Goal: Browse casually

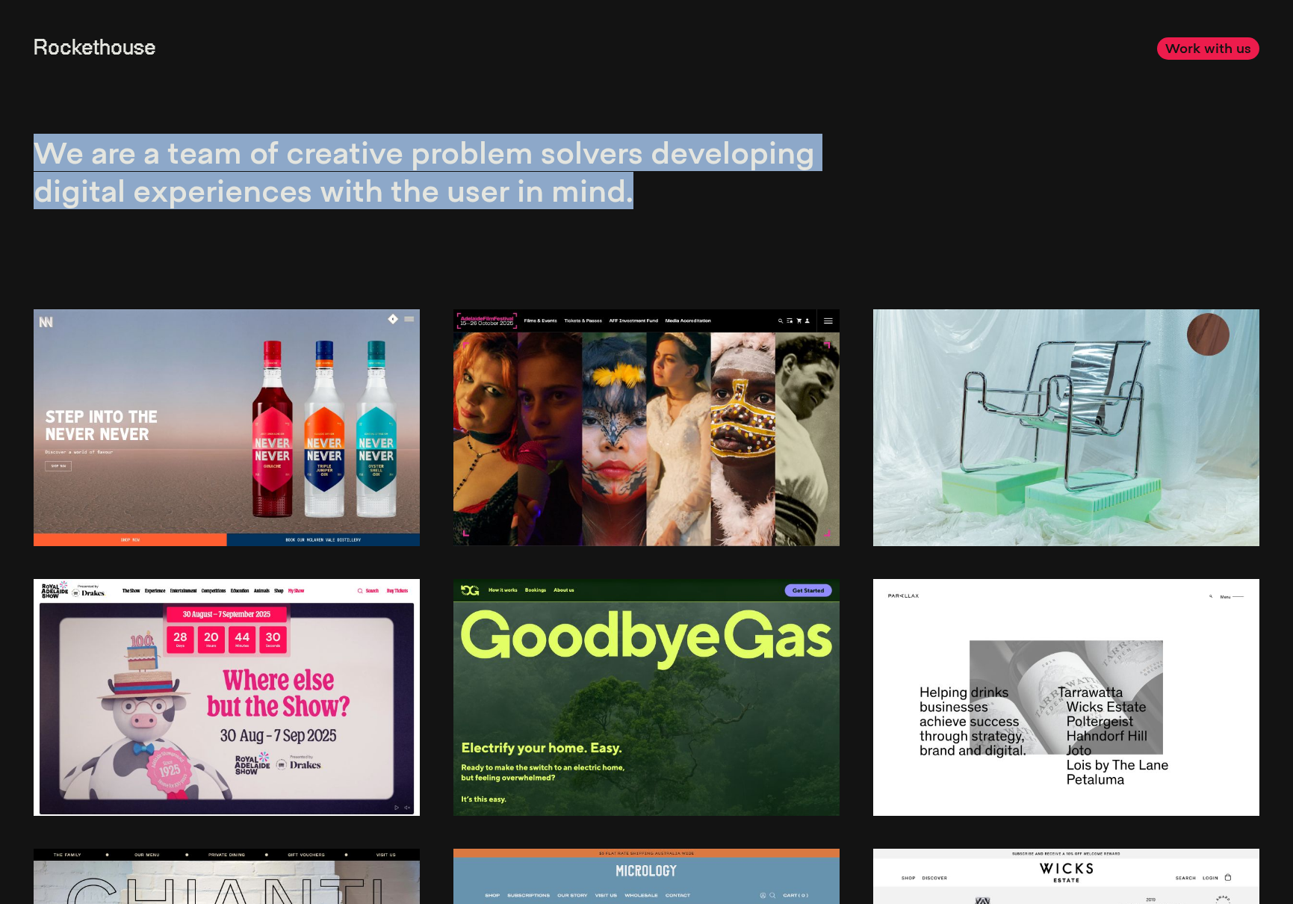
drag, startPoint x: 677, startPoint y: 208, endPoint x: 36, endPoint y: 152, distance: 643.4
click at [36, 152] on div "We are a team of creative problem solvers developing digital experiences with t…" at bounding box center [435, 138] width 803 height 209
click at [36, 152] on p "We are a team of creative problem solvers developing digital experiences with t…" at bounding box center [435, 171] width 803 height 75
drag, startPoint x: 39, startPoint y: 146, endPoint x: 711, endPoint y: 188, distance: 673.7
click at [711, 188] on p "We are a team of creative problem solvers developing digital experiences with t…" at bounding box center [435, 171] width 803 height 75
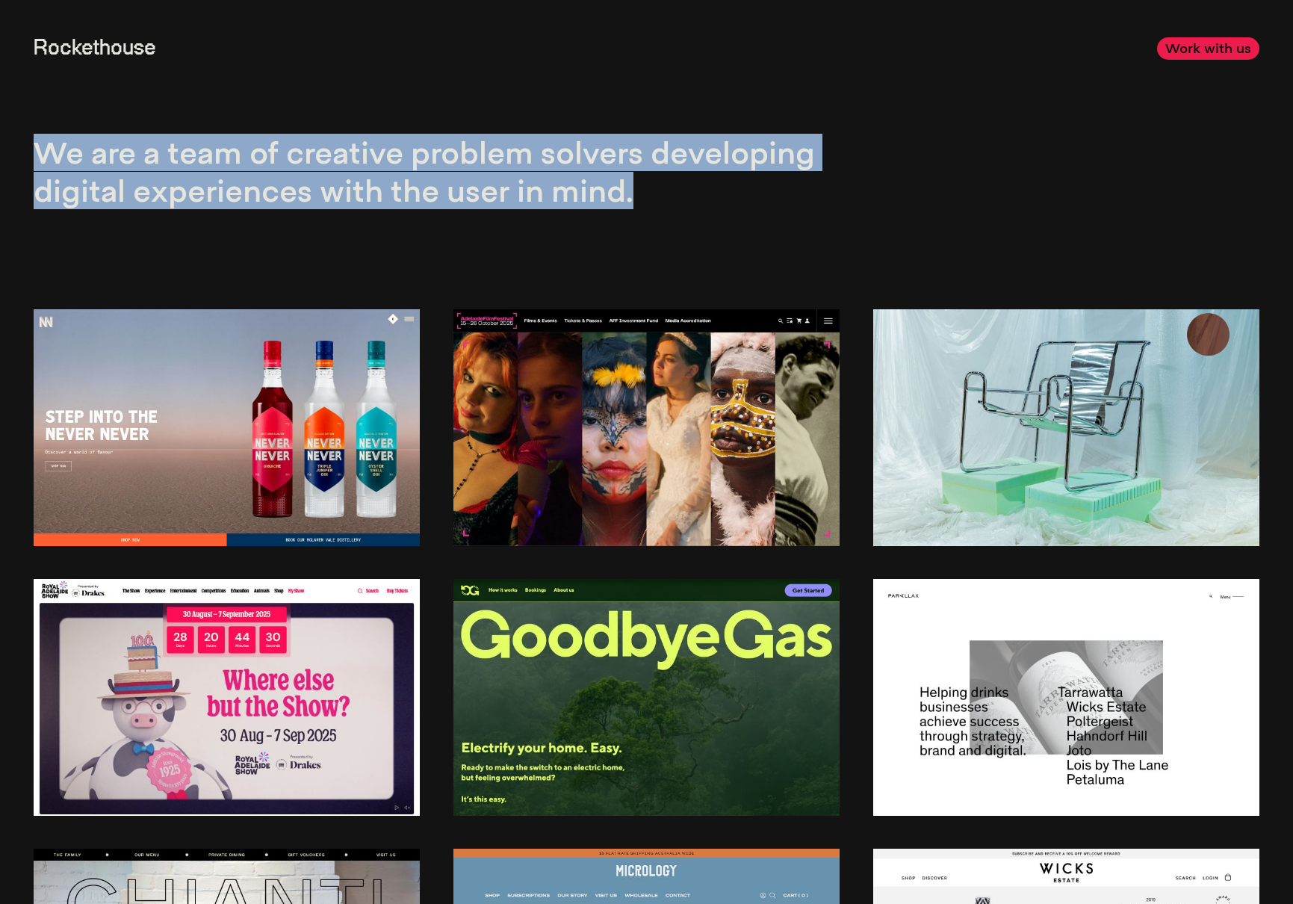
click at [711, 188] on p "We are a team of creative problem solvers developing digital experiences with t…" at bounding box center [435, 171] width 803 height 75
drag, startPoint x: 725, startPoint y: 189, endPoint x: -6, endPoint y: 144, distance: 732.8
click at [0, 144] on html "0% Rockethouse Work with us We are a team of creative problem solvers developin…" at bounding box center [646, 452] width 1293 height 904
click at [145, 133] on div "We are a team of creative problem solvers developing digital experiences with t…" at bounding box center [435, 138] width 803 height 209
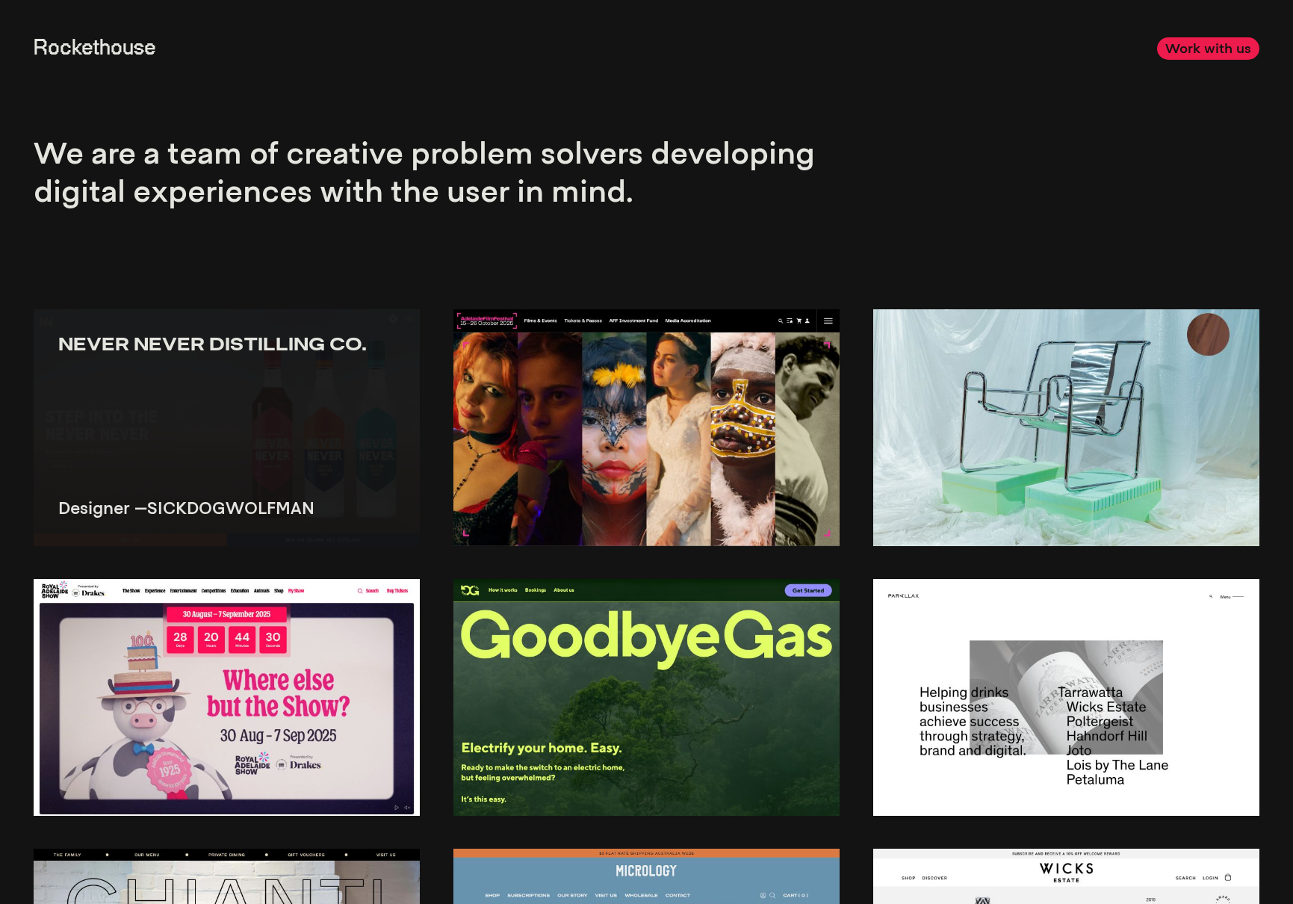
click at [260, 423] on img at bounding box center [227, 427] width 386 height 236
